Goal: Check status: Check status

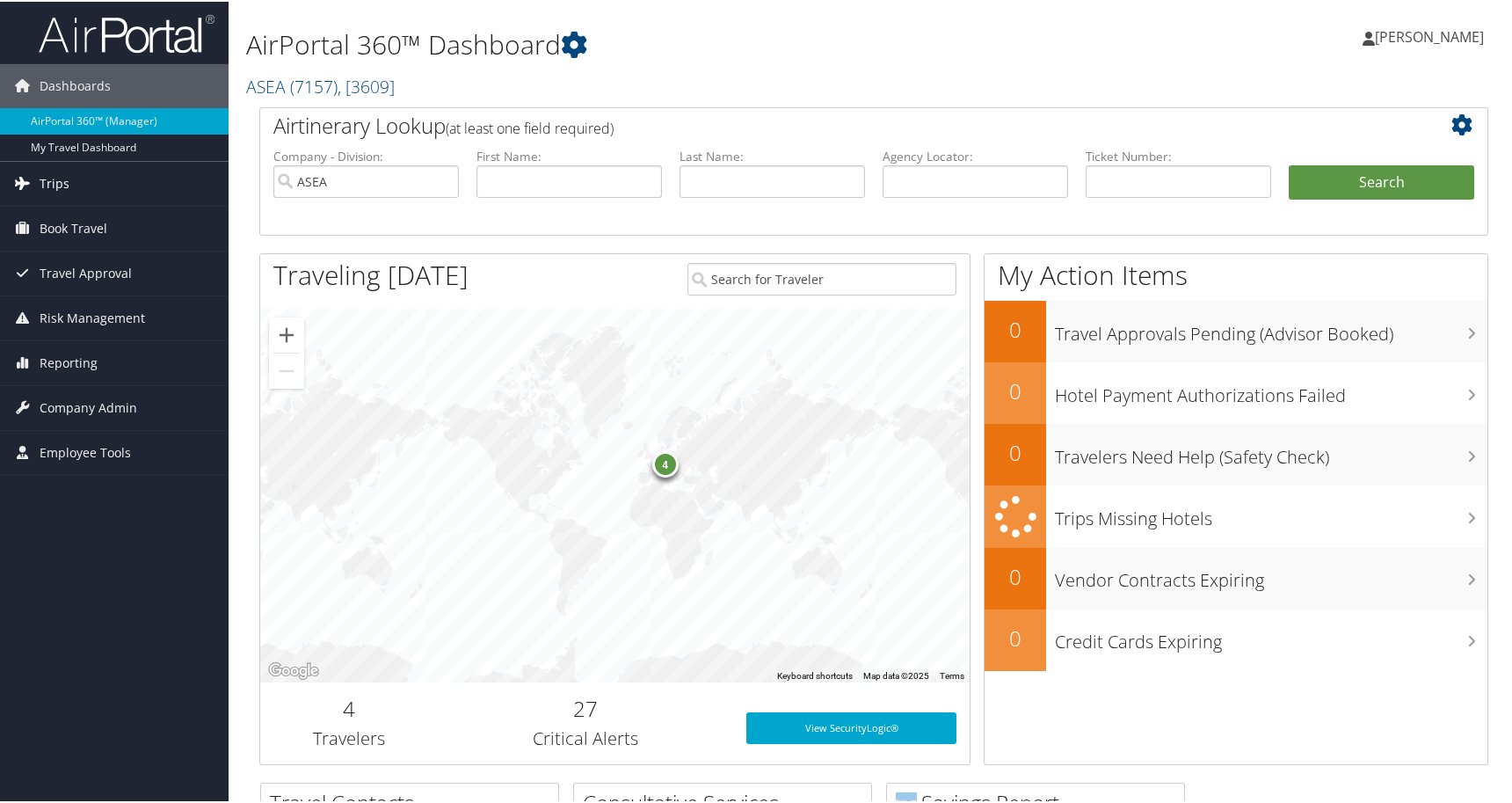
click at [65, 178] on span "Trips" at bounding box center [54, 182] width 30 height 44
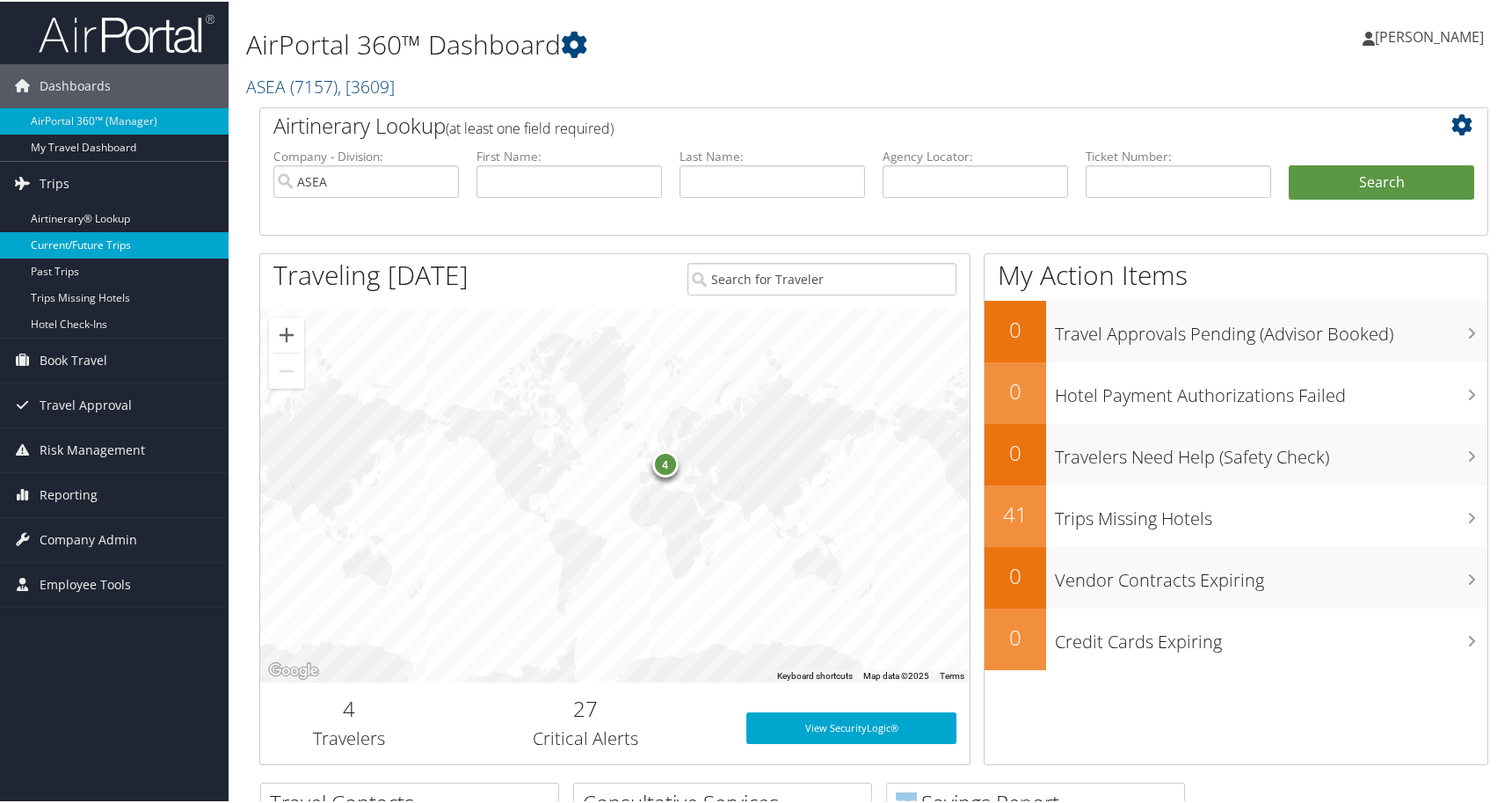
click at [63, 244] on link "Current/Future Trips" at bounding box center [114, 244] width 229 height 26
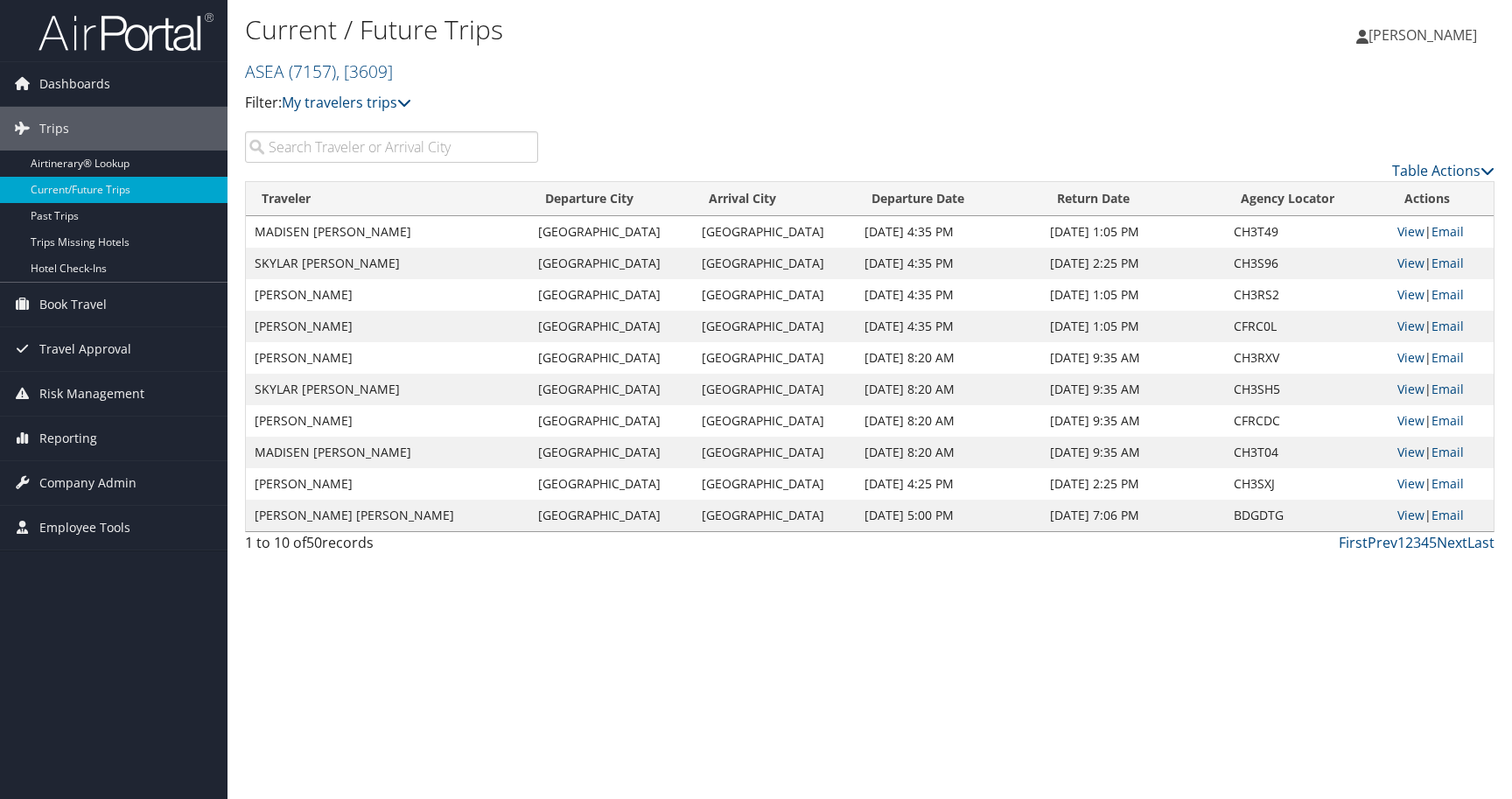
click at [413, 148] on input "search" at bounding box center [392, 147] width 293 height 32
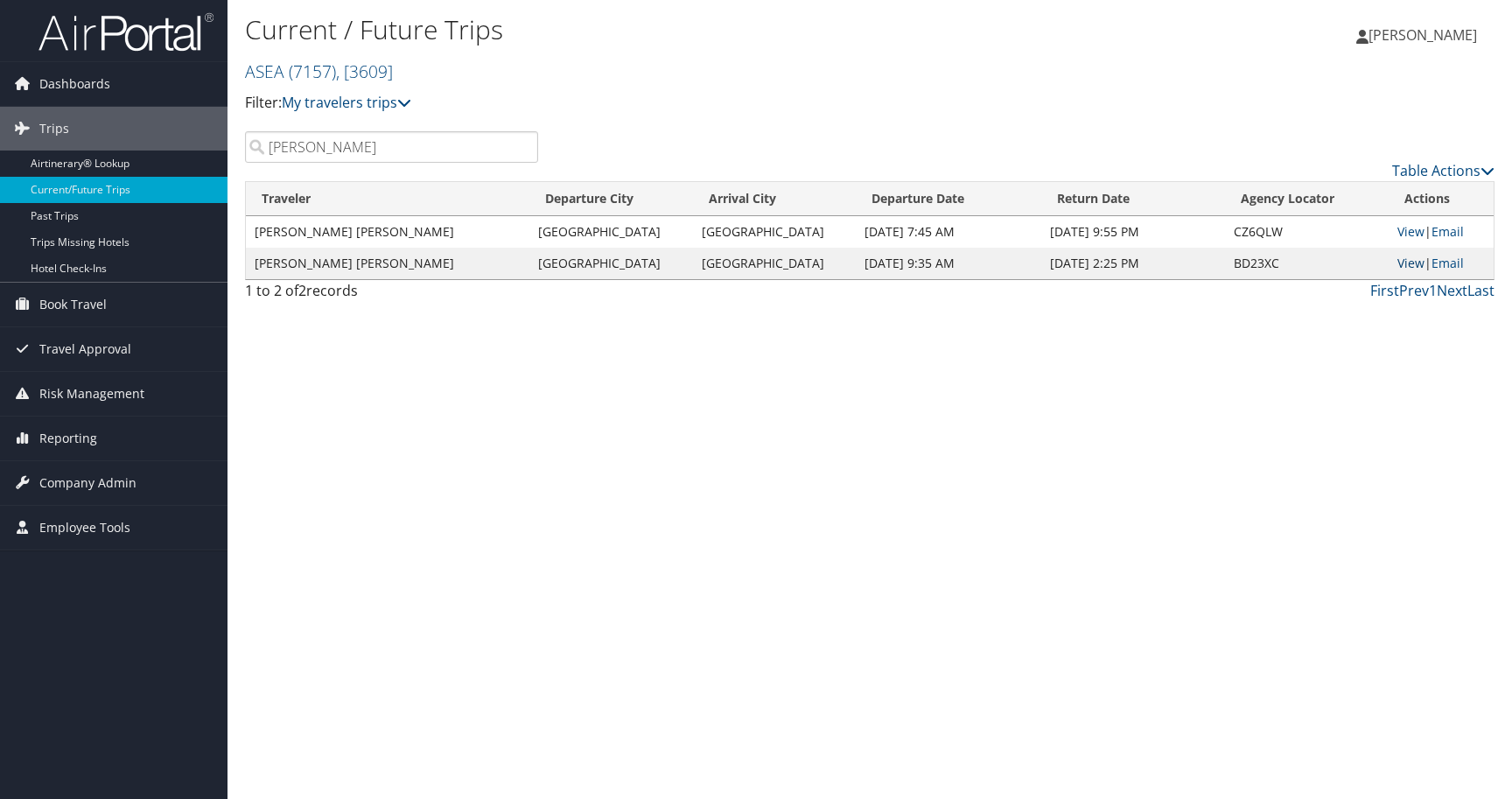
type input "[PERSON_NAME]"
click at [1406, 265] on link "View" at bounding box center [1410, 263] width 27 height 17
click at [1408, 265] on link "View" at bounding box center [1410, 263] width 27 height 17
click at [522, 149] on input "[PERSON_NAME]" at bounding box center [392, 147] width 293 height 32
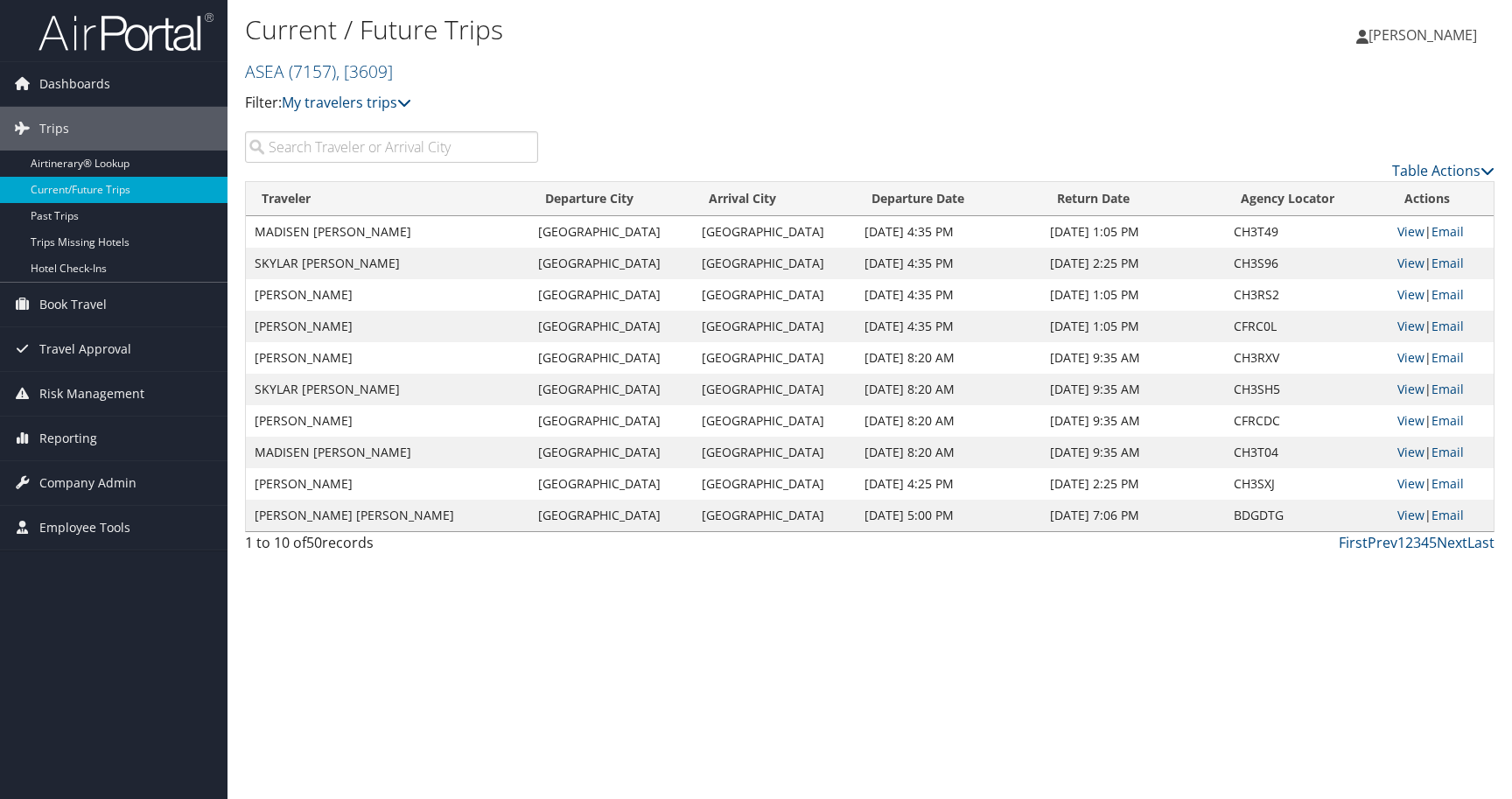
click at [581, 484] on td "Salt Lake City" at bounding box center [611, 484] width 163 height 32
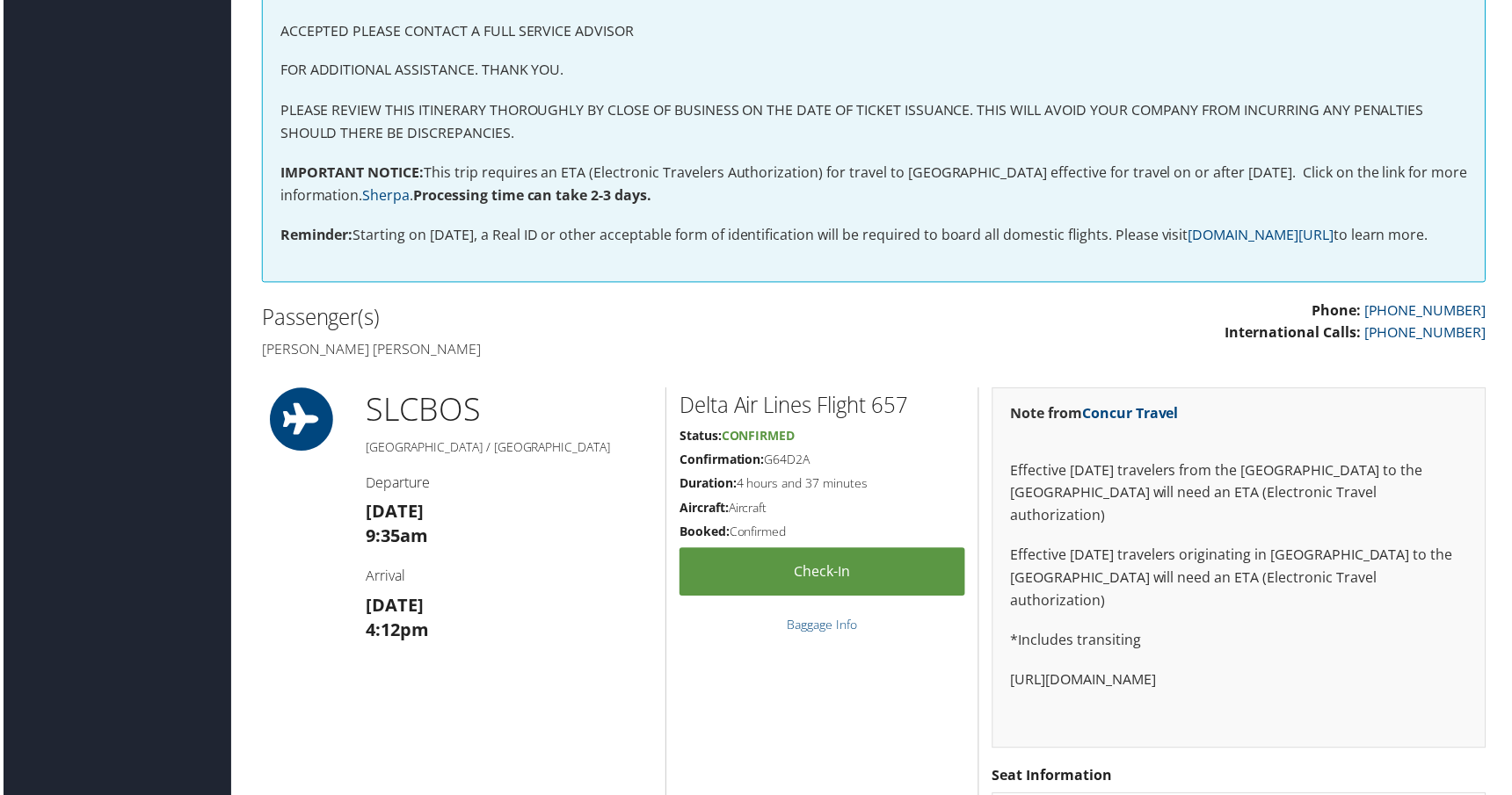
scroll to position [478, 0]
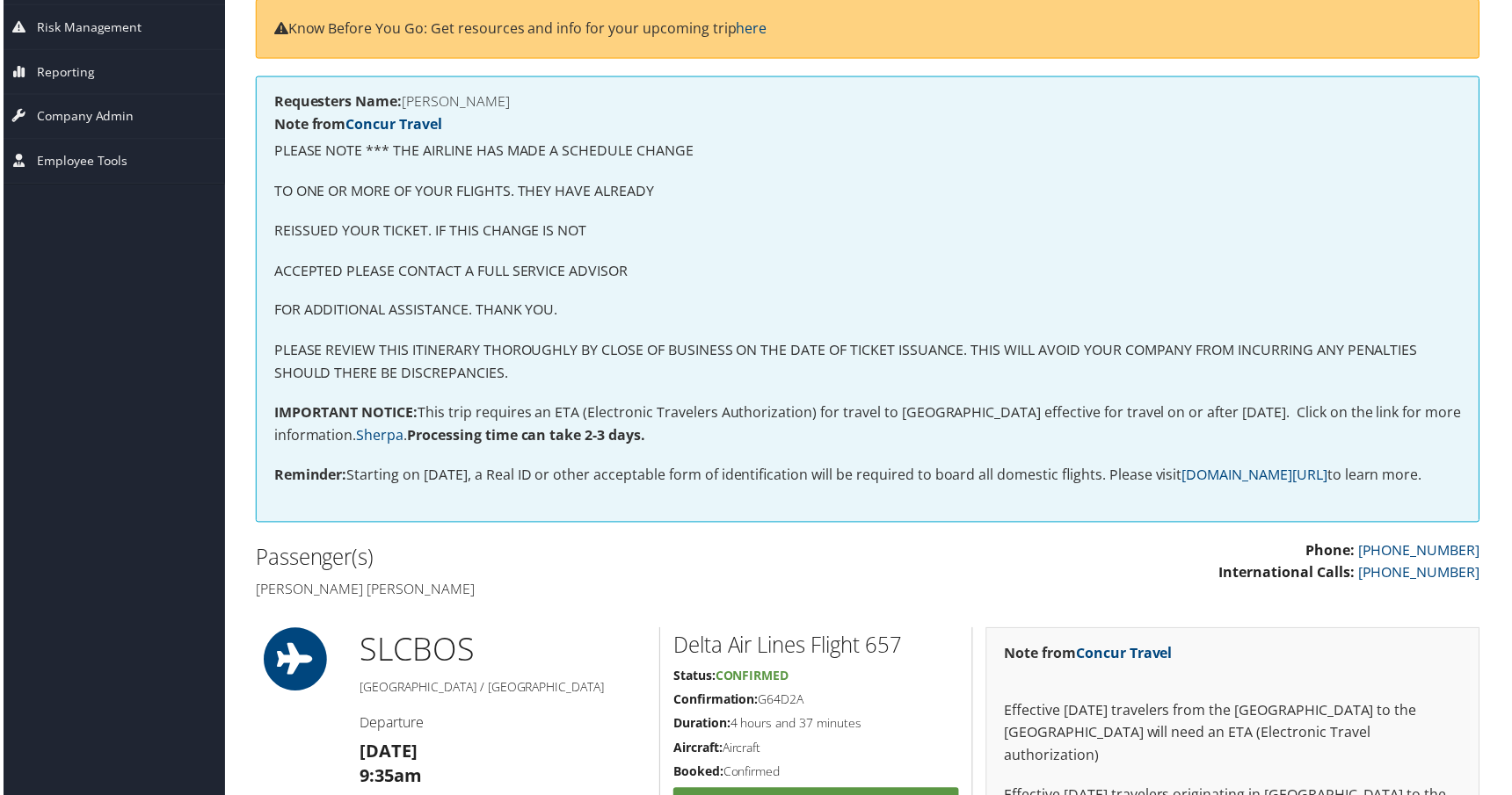
scroll to position [204, 7]
